Goal: Find specific page/section: Find specific page/section

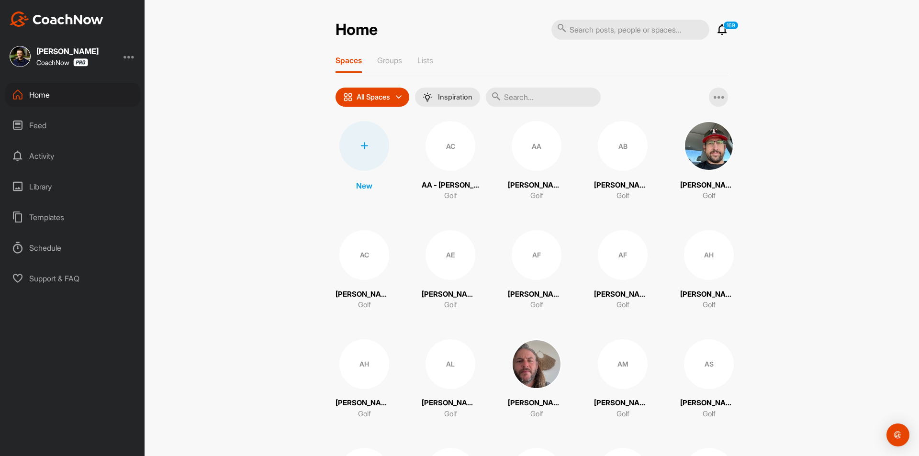
click at [582, 23] on input "text" at bounding box center [630, 30] width 158 height 20
paste input "[PERSON_NAME]"
type input "[PERSON_NAME]"
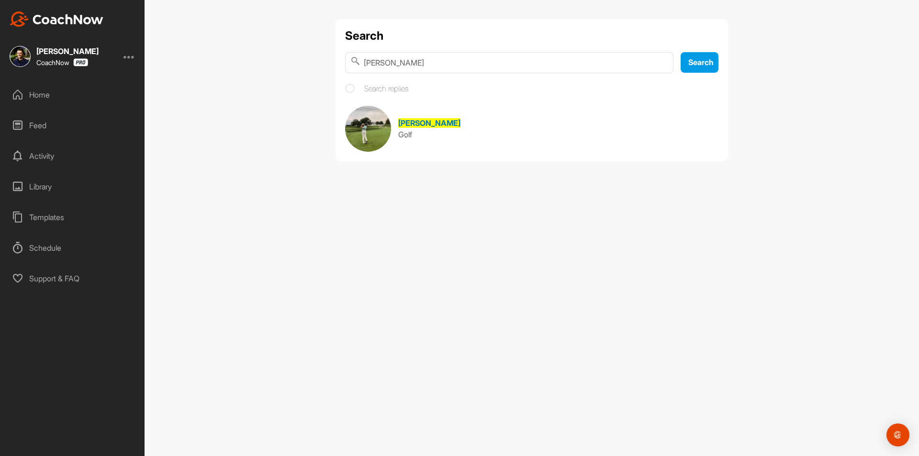
click at [430, 125] on span "[PERSON_NAME]" at bounding box center [429, 123] width 62 height 10
